Goal: Task Accomplishment & Management: Complete application form

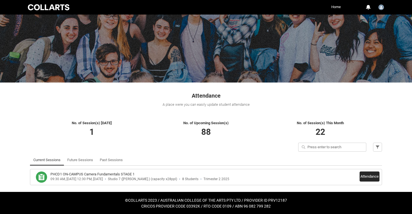
click at [369, 180] on button "Attendance" at bounding box center [369, 177] width 20 height 10
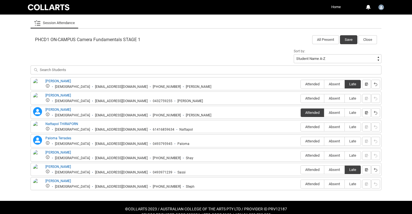
scroll to position [167, 0]
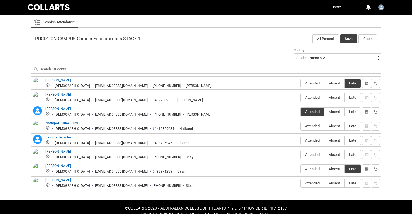
click at [350, 128] on span "Late" at bounding box center [352, 126] width 16 height 4
click at [344, 126] on input "Late" at bounding box center [344, 126] width 0 height 0
type lightning-radio-group "Late"
radio input "true"
click at [368, 127] on button "button" at bounding box center [366, 126] width 9 height 9
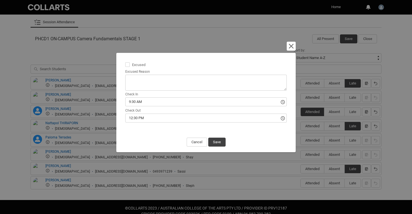
click at [206, 103] on input "9:30 AM" at bounding box center [205, 101] width 161 height 9
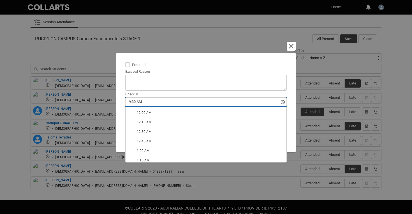
type lightning-timepicker "10:15:00.000"
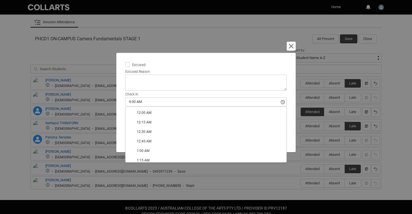
type lightning-input "10:15:00.000"
type input "10:15 AM"
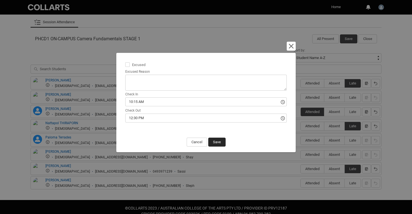
click at [219, 141] on button "Save" at bounding box center [216, 142] width 17 height 9
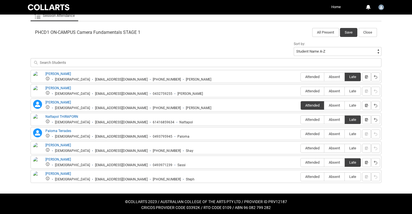
scroll to position [174, 0]
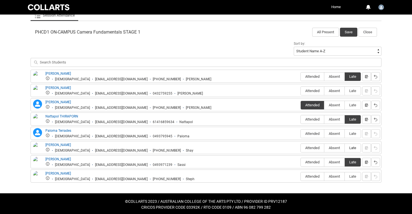
click at [354, 149] on span "Late" at bounding box center [352, 148] width 16 height 4
click at [344, 148] on input "Late" at bounding box center [344, 148] width 0 height 0
type lightning-radio-group "Late"
radio input "true"
click at [365, 148] on lightning-primitive-icon "button" at bounding box center [366, 148] width 4 height 4
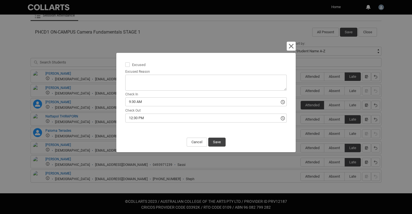
click at [197, 104] on input "9:30 AM" at bounding box center [205, 101] width 161 height 9
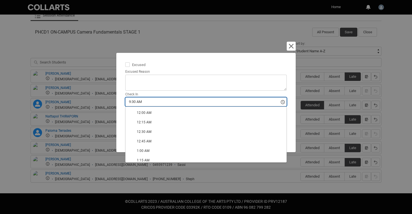
type lightning-timepicker "10:00:00.000"
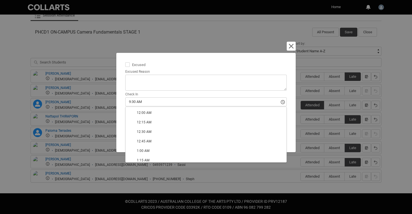
type lightning-input "10:00:00.000"
type input "10:00 AM"
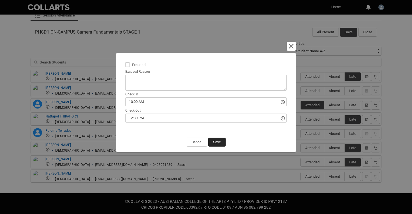
click at [216, 142] on button "Save" at bounding box center [216, 142] width 17 height 9
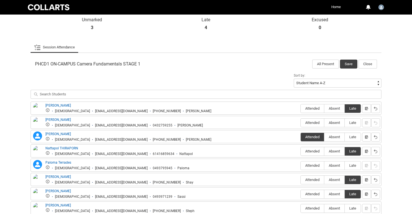
scroll to position [141, 0]
click at [333, 123] on span "Absent" at bounding box center [334, 123] width 20 height 4
click at [324, 123] on input "Absent" at bounding box center [324, 123] width 0 height 0
type lightning-radio-group "Absent"
radio input "true"
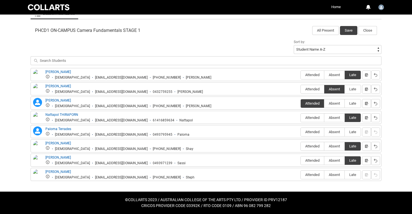
scroll to position [175, 0]
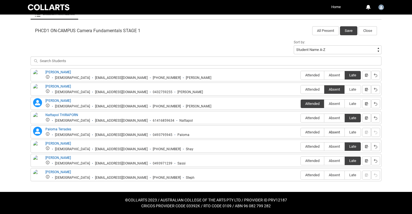
click at [331, 133] on span "Absent" at bounding box center [334, 132] width 20 height 4
click at [324, 132] on input "Absent" at bounding box center [324, 132] width 0 height 0
type lightning-radio-group "Absent"
radio input "true"
click at [334, 175] on span "Absent" at bounding box center [334, 175] width 20 height 4
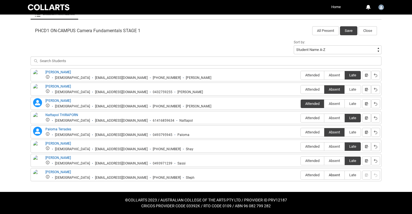
click at [324, 175] on input "Absent" at bounding box center [324, 175] width 0 height 0
type lightning-radio-group "Absent"
radio input "true"
click at [350, 31] on button "Save" at bounding box center [348, 30] width 17 height 9
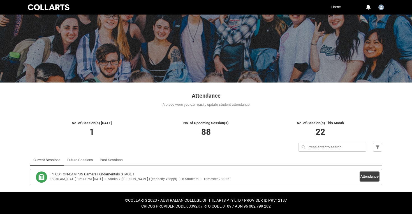
scroll to position [21, 0]
